Goal: Find specific page/section: Find specific page/section

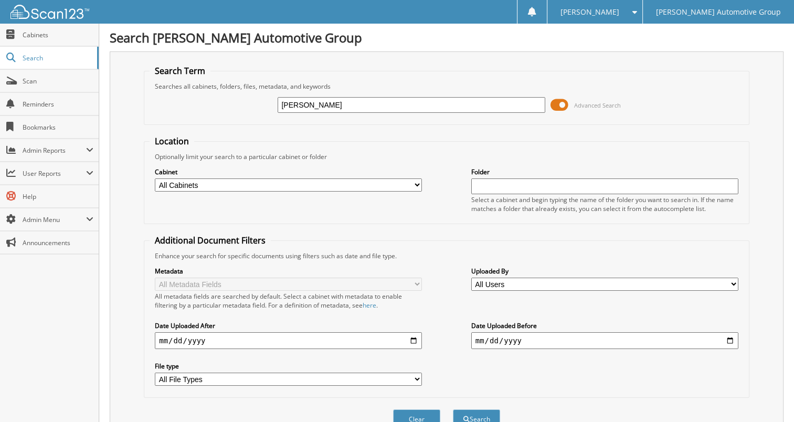
type input "[PERSON_NAME]"
click at [453, 409] on button "Search" at bounding box center [476, 418] width 47 height 19
drag, startPoint x: 366, startPoint y: 104, endPoint x: 188, endPoint y: 92, distance: 177.7
click at [188, 92] on div "kelsey olander Advanced Search" at bounding box center [447, 105] width 594 height 28
type input "olander"
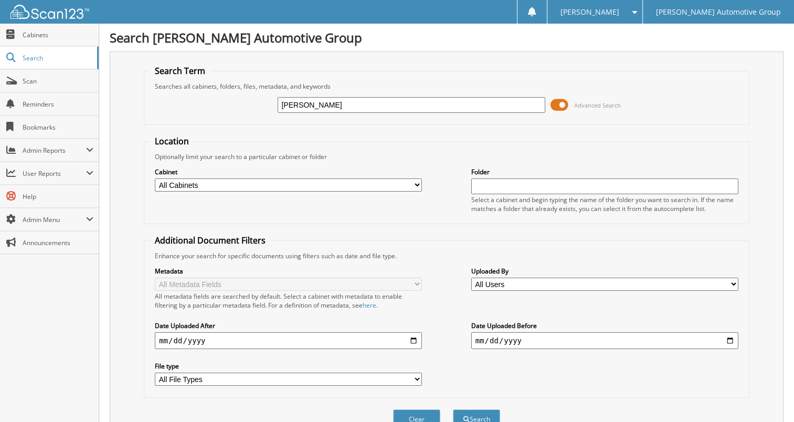
click at [453, 409] on button "Search" at bounding box center [476, 418] width 47 height 19
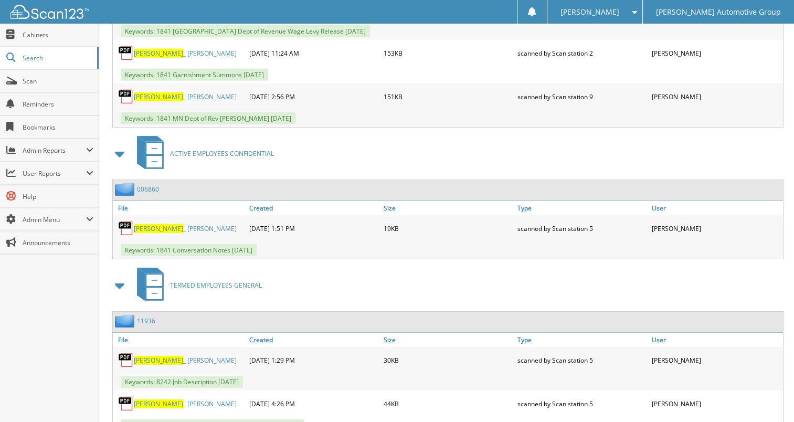
scroll to position [3357, 0]
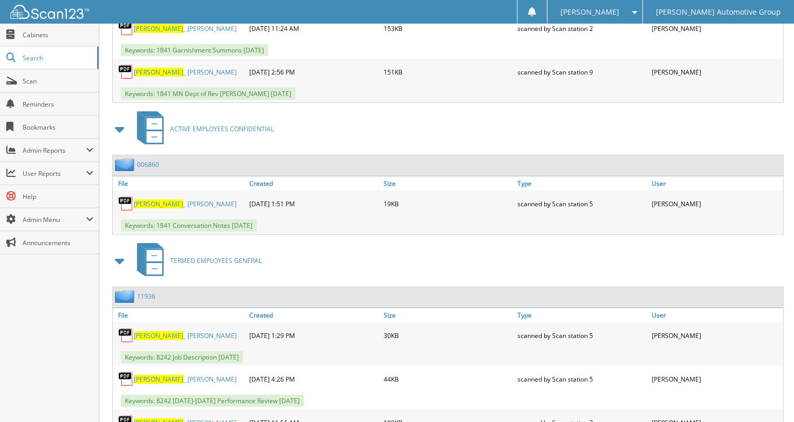
drag, startPoint x: 159, startPoint y: 138, endPoint x: 166, endPoint y: 140, distance: 6.5
click at [159, 199] on link "[PERSON_NAME] _ [PERSON_NAME]" at bounding box center [185, 203] width 103 height 9
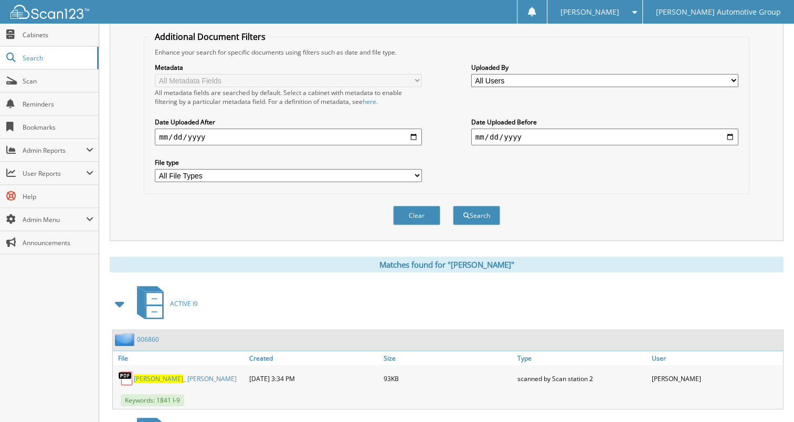
scroll to position [0, 0]
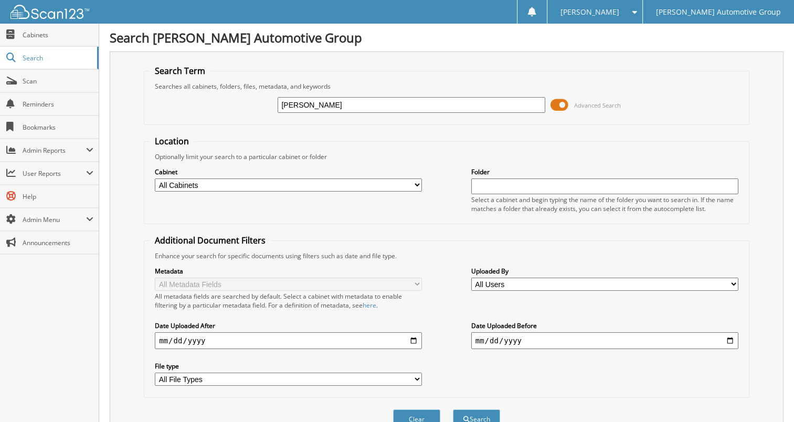
drag, startPoint x: 319, startPoint y: 105, endPoint x: 181, endPoint y: 100, distance: 138.1
click at [182, 100] on div "[PERSON_NAME] Advanced Search" at bounding box center [447, 105] width 594 height 28
type input "[PERSON_NAME]"
click at [453, 409] on button "Search" at bounding box center [476, 418] width 47 height 19
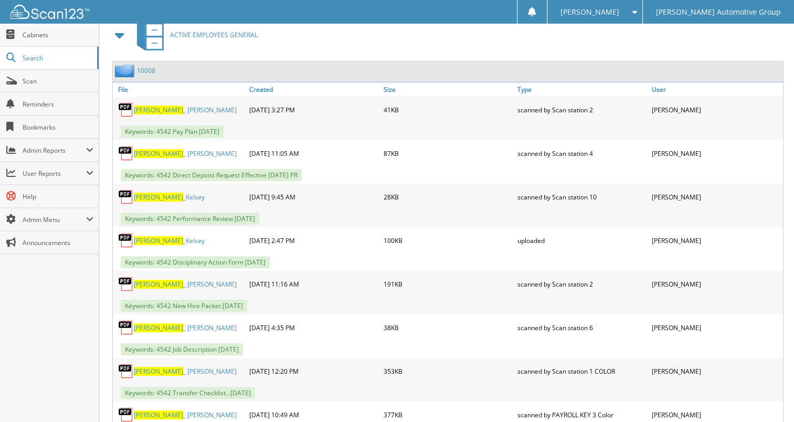
scroll to position [420, 0]
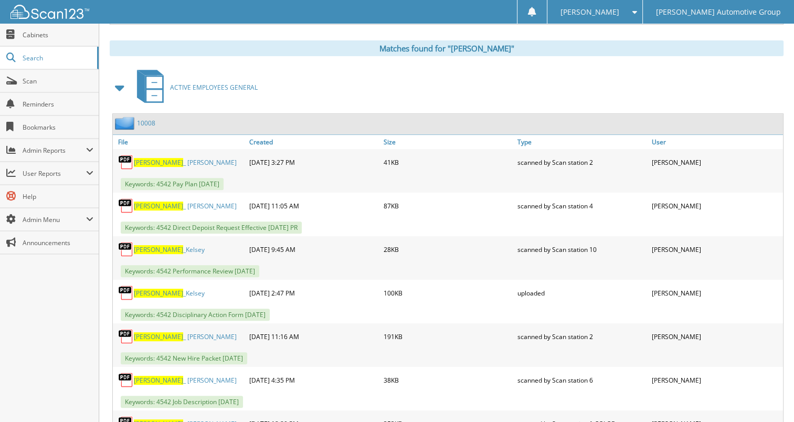
click at [153, 119] on link "10008" at bounding box center [146, 123] width 18 height 9
